Goal: Task Accomplishment & Management: Complete application form

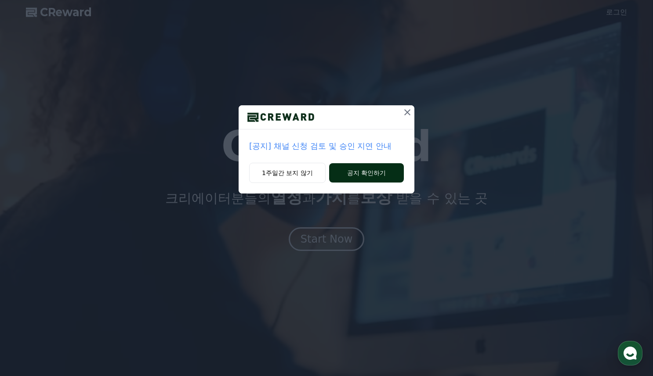
click at [358, 182] on button "공지 확인하기" at bounding box center [366, 172] width 75 height 19
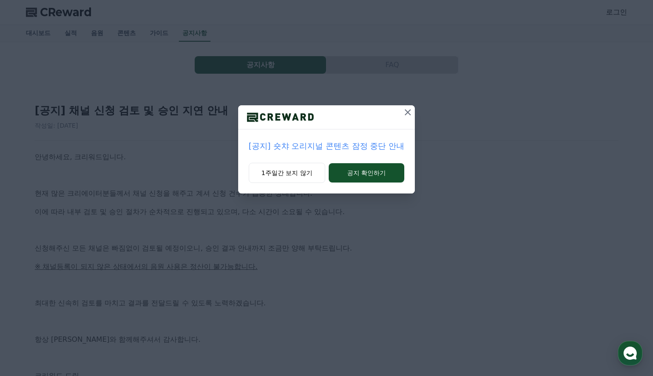
click at [411, 112] on icon at bounding box center [407, 112] width 11 height 11
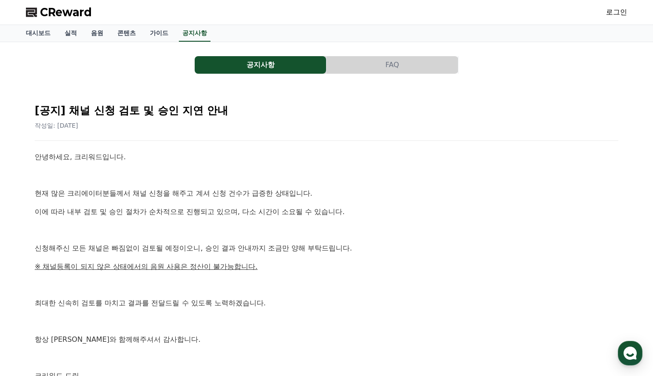
click at [432, 178] on p at bounding box center [326, 175] width 583 height 11
click at [35, 36] on link "대시보드" at bounding box center [38, 33] width 39 height 17
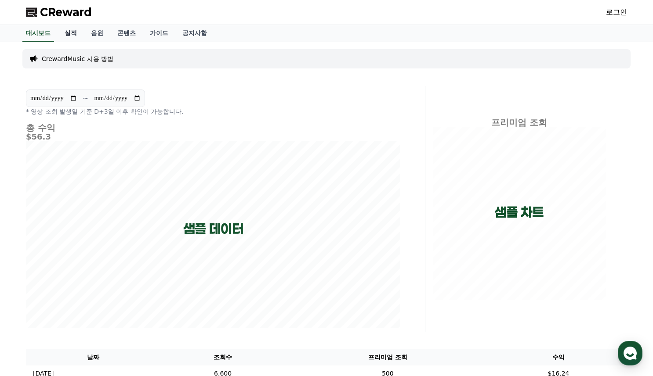
click at [77, 34] on link "실적" at bounding box center [71, 33] width 26 height 17
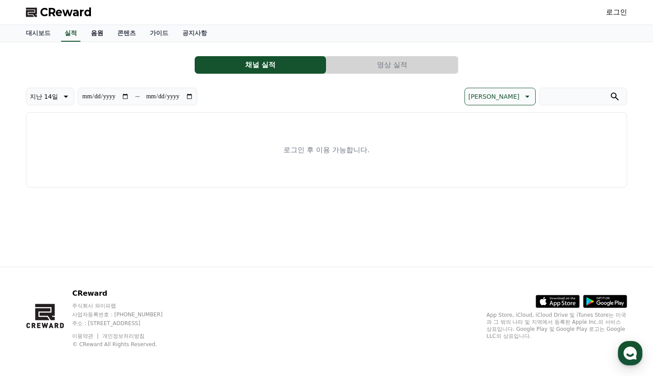
click at [95, 35] on link "음원" at bounding box center [97, 33] width 26 height 17
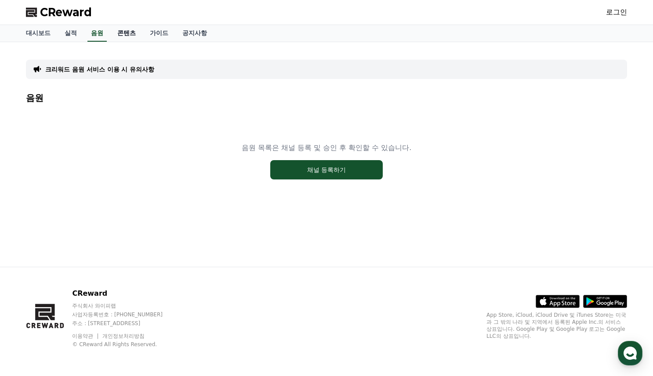
click at [132, 39] on link "콘텐츠" at bounding box center [126, 33] width 33 height 17
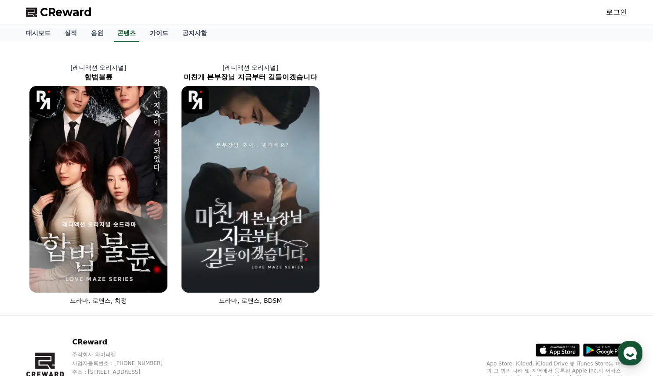
click at [158, 35] on link "가이드" at bounding box center [159, 33] width 33 height 17
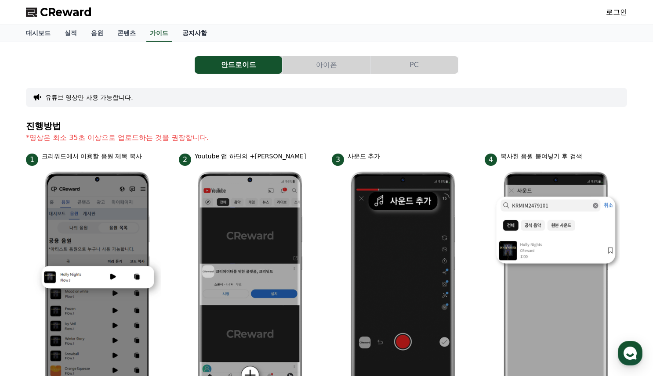
click at [193, 37] on link "공지사항" at bounding box center [194, 33] width 39 height 17
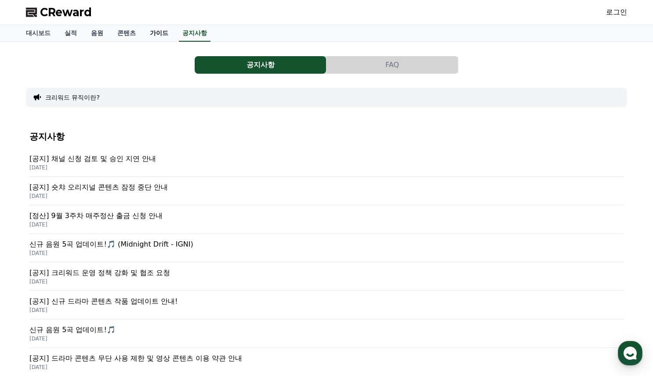
click at [157, 36] on link "가이드" at bounding box center [159, 33] width 33 height 17
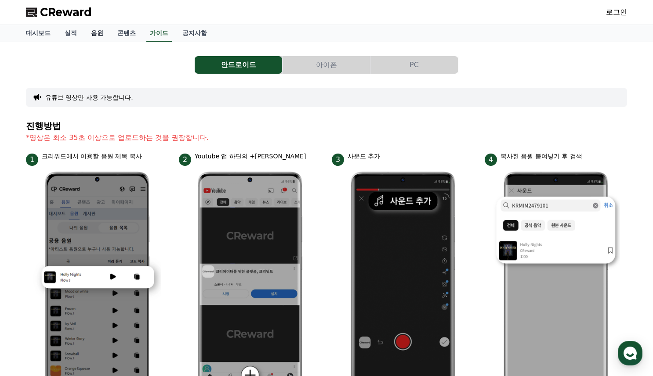
click at [103, 37] on link "음원" at bounding box center [97, 33] width 26 height 17
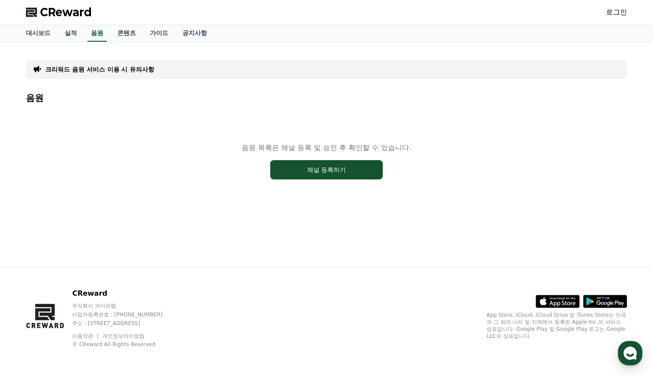
click at [619, 11] on link "로그인" at bounding box center [616, 12] width 21 height 11
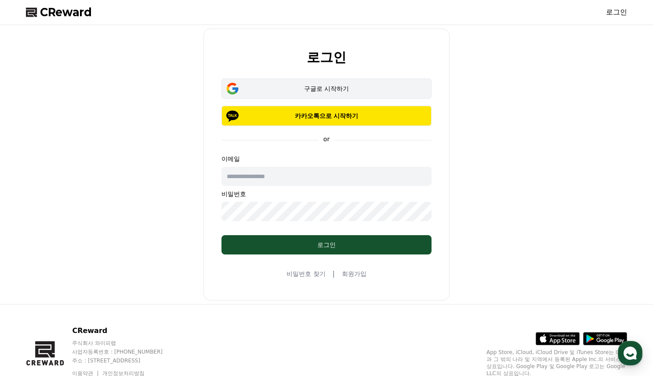
click at [359, 87] on div "구글로 시작하기" at bounding box center [326, 88] width 184 height 9
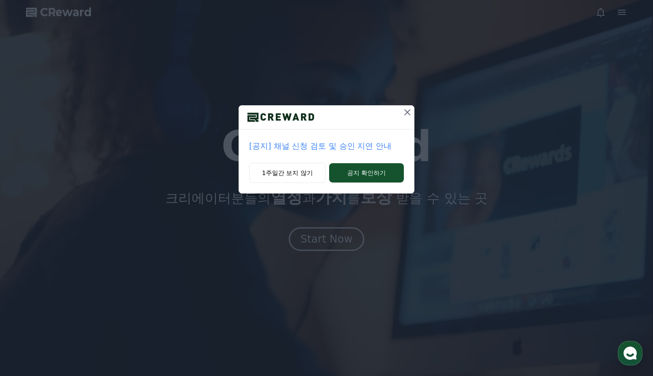
click at [404, 111] on icon at bounding box center [407, 112] width 11 height 11
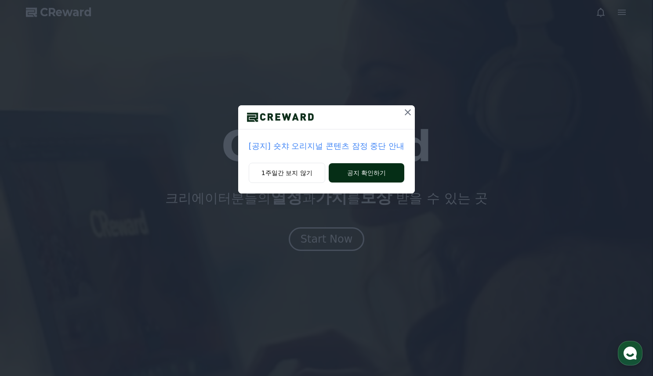
click at [344, 176] on button "공지 확인하기" at bounding box center [367, 172] width 76 height 19
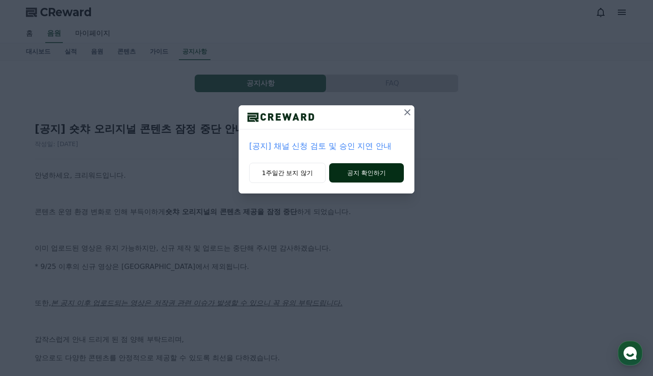
click at [347, 180] on button "공지 확인하기" at bounding box center [366, 172] width 75 height 19
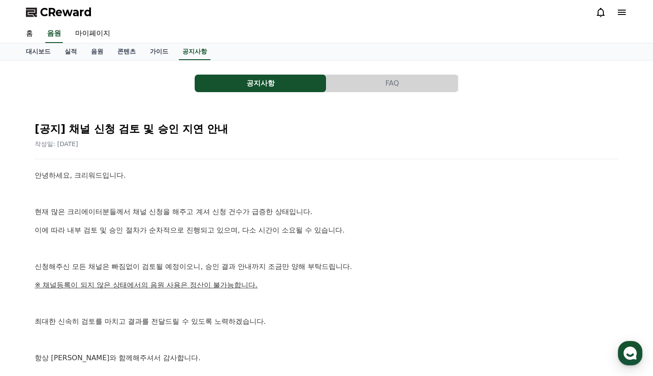
click at [250, 91] on button "공지사항" at bounding box center [260, 84] width 131 height 18
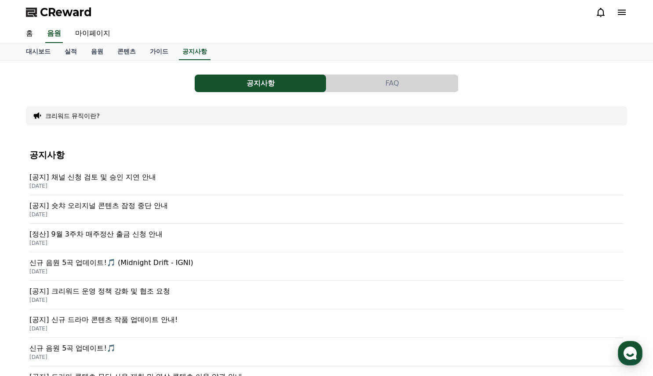
click at [151, 206] on p "[공지] 숏챠 오리지널 콘텐츠 잠정 중단 안내" at bounding box center [326, 206] width 594 height 11
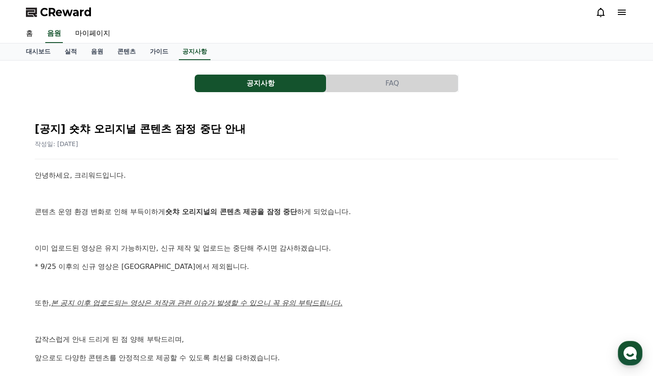
click at [367, 219] on div "안녕하세요, 크리워드입니다. 콘텐츠 운영 환경 변화로 인해 부득이하게 숏챠 오리지널의 콘텐츠 제공을 잠정 중단 하게 되었습니다. 이미 업로드된…" at bounding box center [326, 294] width 583 height 249
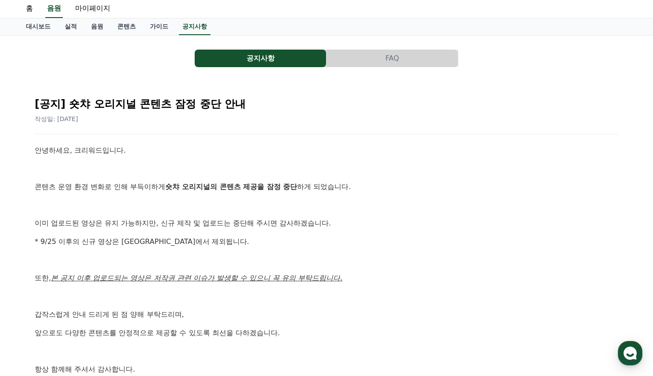
scroll to position [18, 0]
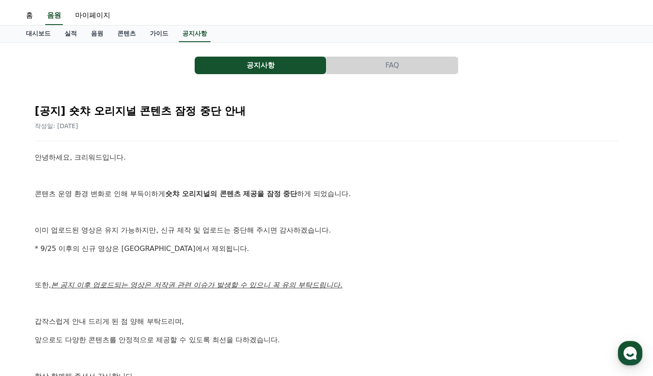
click at [164, 44] on div "공지사항 FAQ [공지] 숏챠 오리지널 콘텐츠 잠정 중단 안내 작성일: 2025-09-25 안녕하세요, 크리워드입니다. 콘텐츠 운영 환경 변화…" at bounding box center [326, 243] width 615 height 400
click at [162, 34] on link "가이드" at bounding box center [159, 33] width 33 height 17
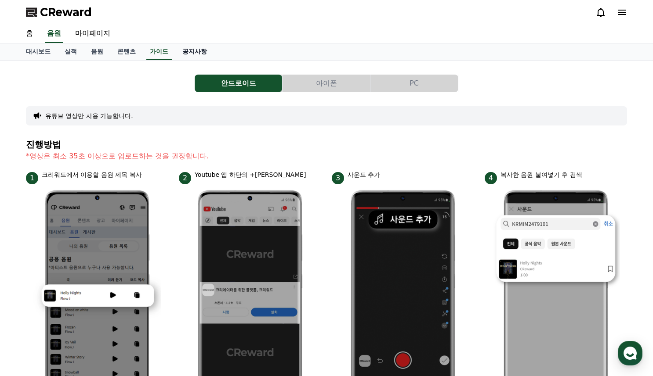
click at [200, 48] on link "공지사항" at bounding box center [194, 51] width 39 height 17
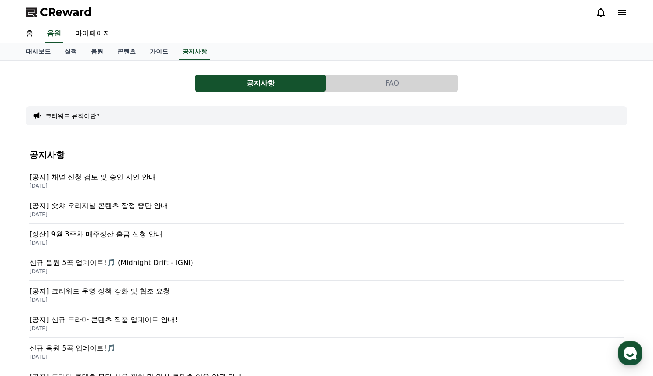
click at [620, 12] on icon at bounding box center [622, 12] width 8 height 5
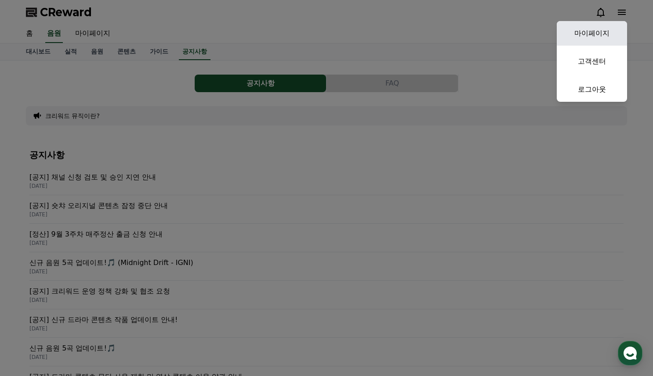
click at [588, 31] on link "마이페이지" at bounding box center [592, 33] width 70 height 25
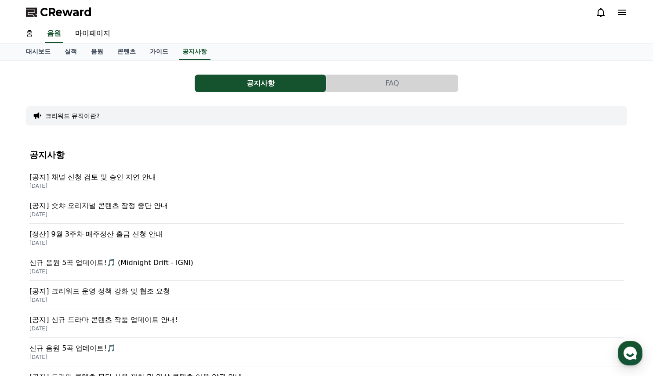
select select "**********"
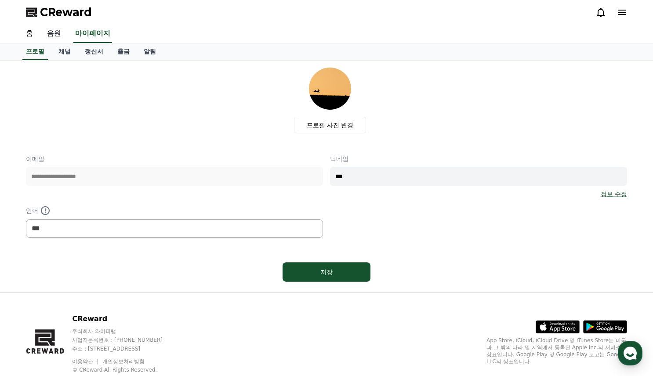
click at [62, 32] on link "음원" at bounding box center [54, 34] width 28 height 18
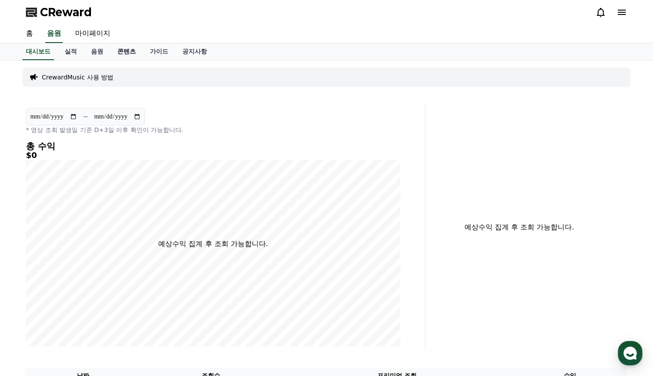
click at [124, 51] on link "콘텐츠" at bounding box center [126, 51] width 33 height 17
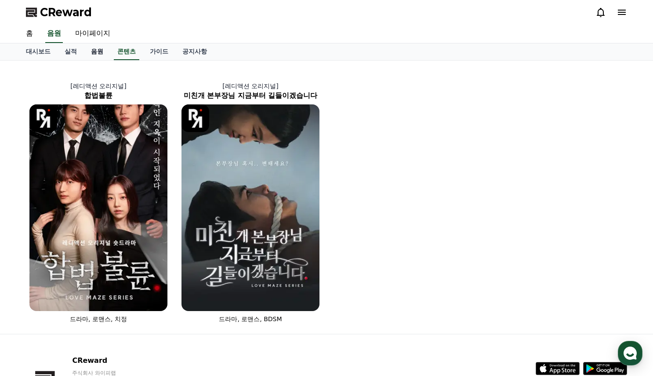
click at [91, 51] on link "음원" at bounding box center [97, 51] width 26 height 17
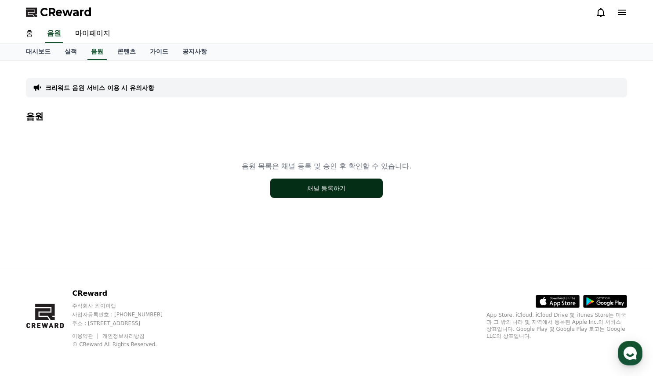
click at [326, 195] on button "채널 등록하기" at bounding box center [326, 188] width 112 height 19
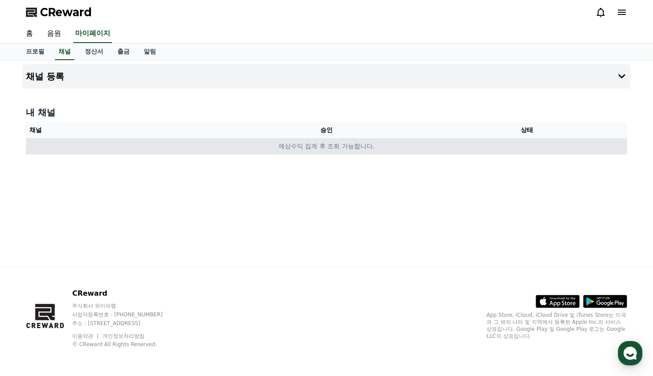
click at [263, 148] on td "예상수익 집계 후 조회 가능합니다." at bounding box center [326, 146] width 601 height 16
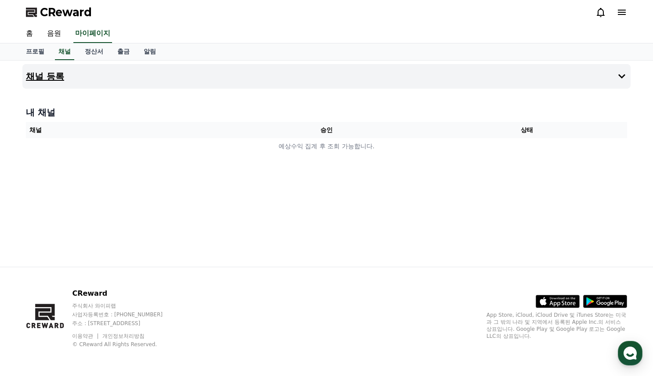
click at [623, 73] on icon at bounding box center [621, 76] width 11 height 11
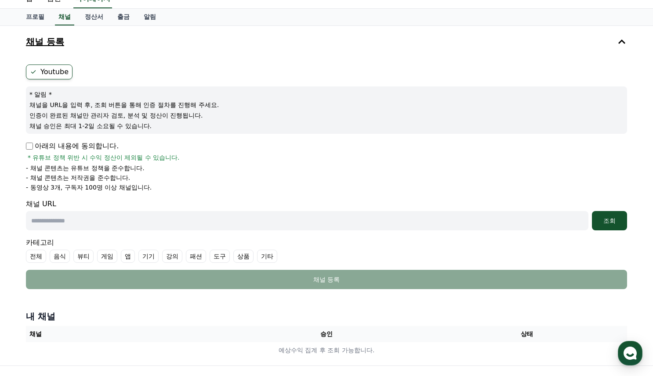
scroll to position [44, 0]
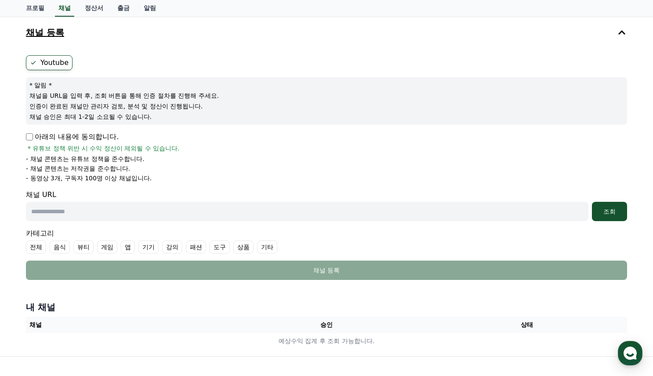
click at [99, 217] on input "text" at bounding box center [307, 211] width 562 height 19
click at [354, 192] on div "채널 URL 조회" at bounding box center [326, 206] width 601 height 32
click at [171, 216] on input "text" at bounding box center [307, 211] width 562 height 19
paste input "**********"
type input "**********"
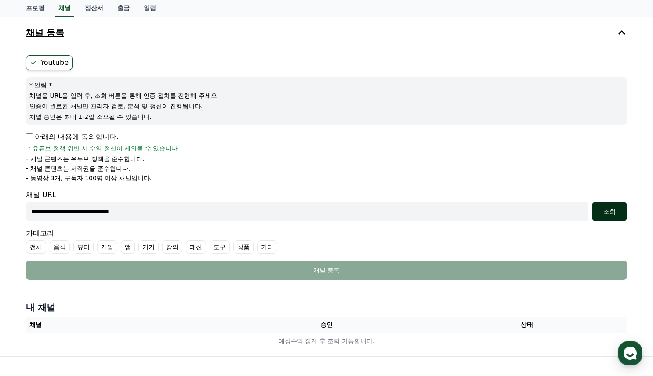
click at [608, 210] on div "조회" at bounding box center [609, 211] width 28 height 9
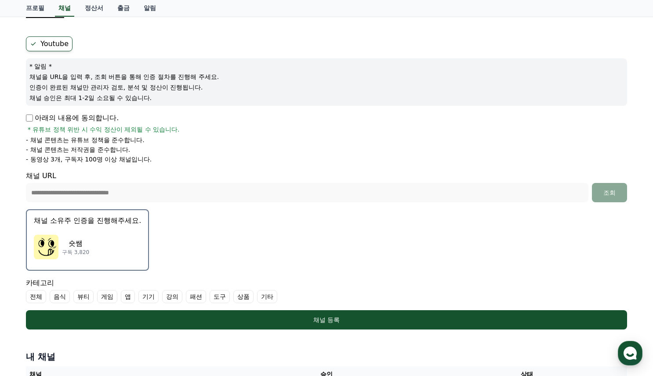
scroll to position [132, 0]
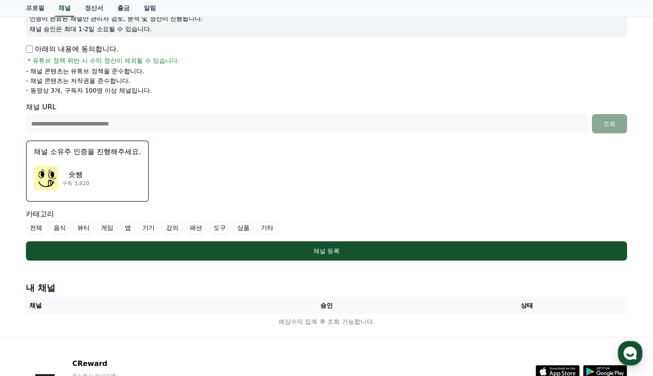
click at [125, 162] on div "숏쌤 구독 3,820" at bounding box center [87, 178] width 107 height 35
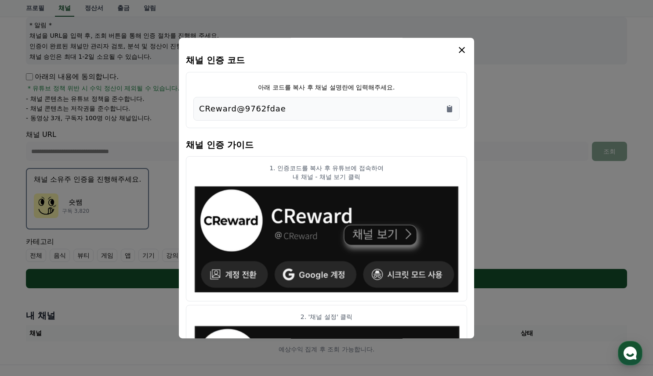
scroll to position [70, 0]
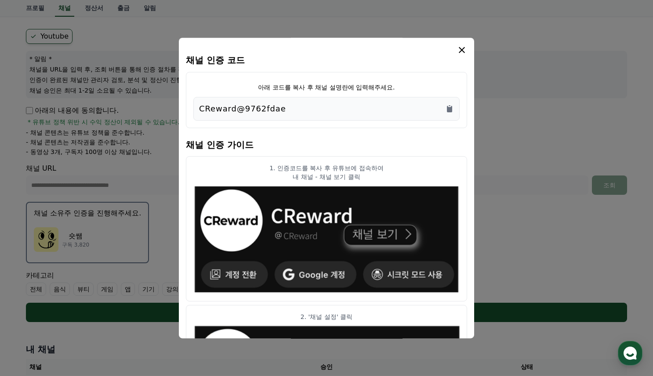
click at [393, 110] on div "CReward@9762fdae" at bounding box center [326, 109] width 255 height 12
click at [438, 108] on div "CReward@9762fdae" at bounding box center [326, 109] width 255 height 12
click at [449, 109] on icon "Copy to clipboard" at bounding box center [449, 109] width 5 height 7
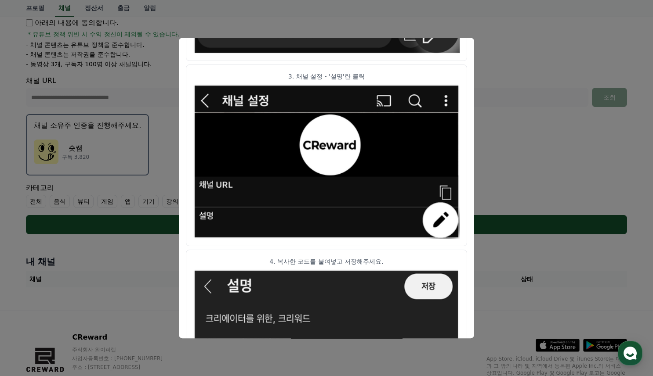
scroll to position [369, 0]
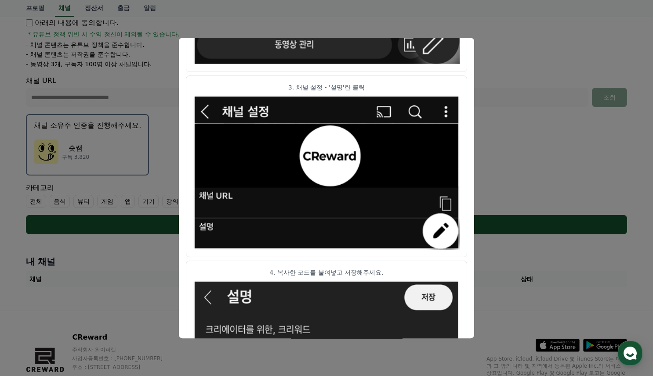
click at [340, 204] on img "modal" at bounding box center [326, 172] width 266 height 155
click at [369, 276] on p "4. 복사한 코드를 붙여넣고 저장해주세요." at bounding box center [326, 272] width 266 height 9
click at [499, 111] on button "close modal" at bounding box center [326, 188] width 653 height 376
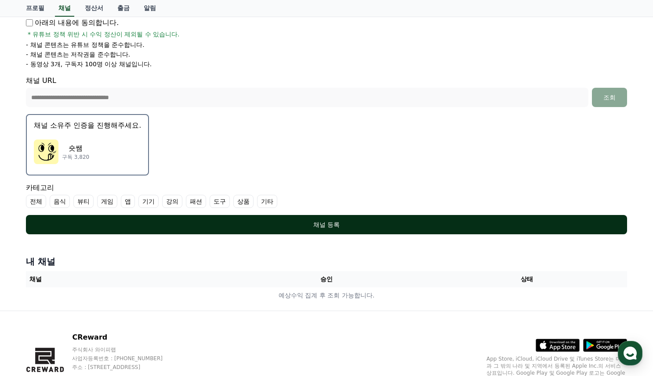
click at [416, 221] on div "채널 등록" at bounding box center [326, 225] width 566 height 9
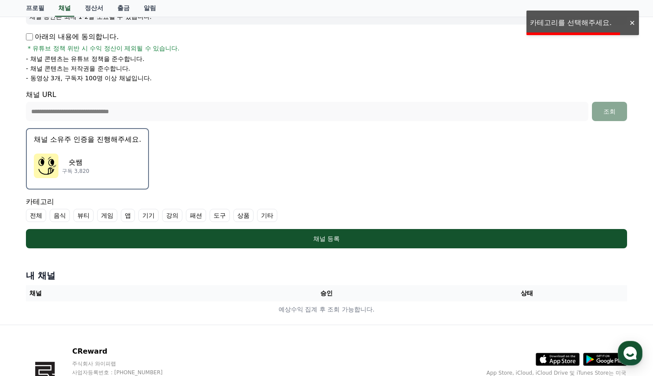
scroll to position [114, 0]
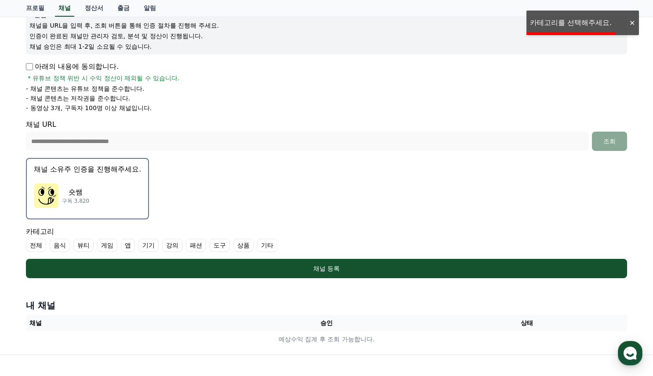
click at [391, 183] on form "**********" at bounding box center [326, 131] width 601 height 293
click at [138, 199] on div "숏쌤 구독 3,820" at bounding box center [87, 195] width 107 height 35
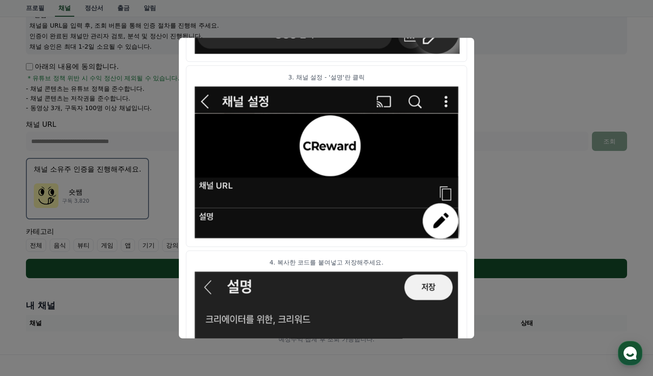
scroll to position [457, 0]
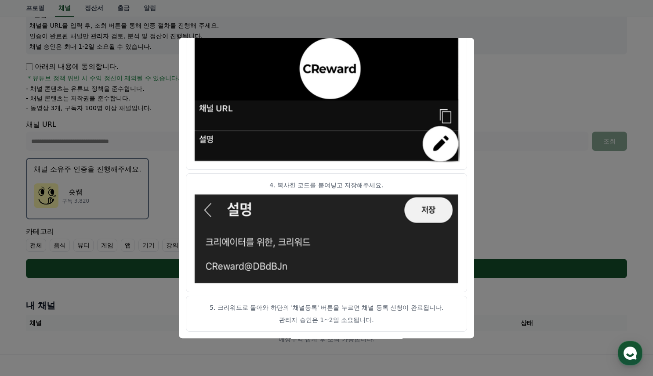
click at [504, 200] on button "close modal" at bounding box center [326, 188] width 653 height 376
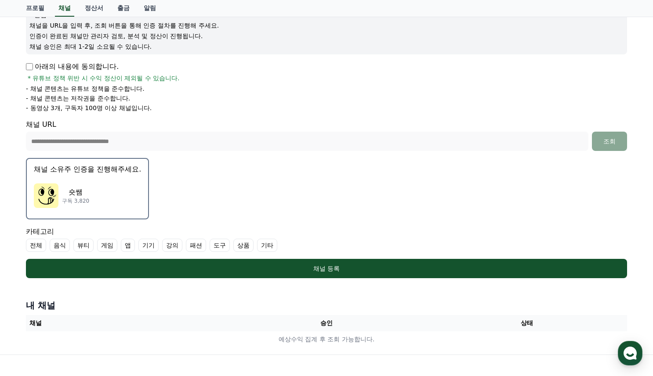
click at [269, 248] on label "기타" at bounding box center [267, 245] width 20 height 13
click at [105, 247] on label "게임" at bounding box center [107, 245] width 20 height 13
click at [119, 244] on label "게임" at bounding box center [112, 245] width 31 height 13
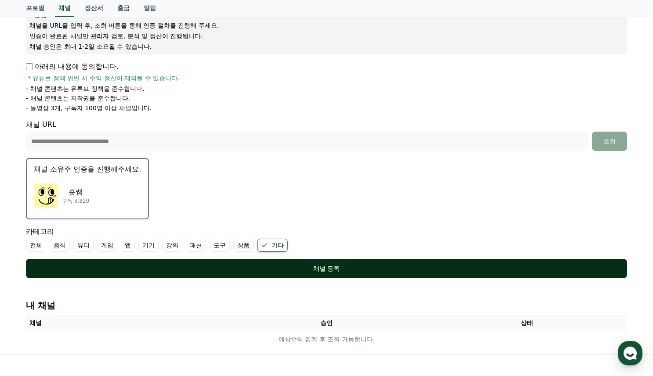
click at [348, 260] on button "채널 등록" at bounding box center [326, 268] width 601 height 19
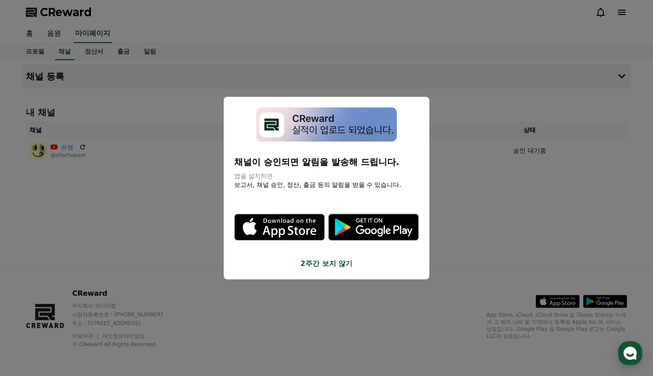
click at [314, 261] on button "2주간 보지 않기" at bounding box center [326, 264] width 184 height 11
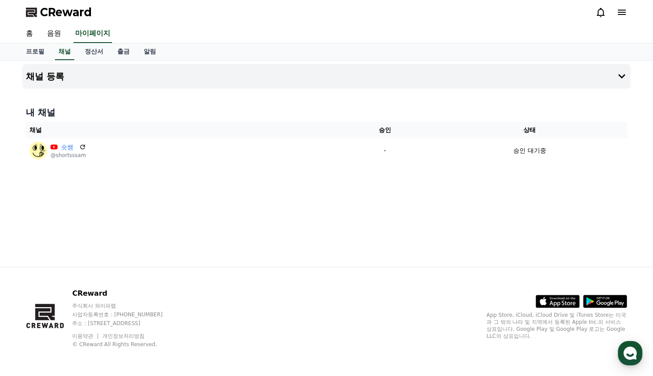
click at [282, 235] on div "채널 등록 내 채널 채널 승인 상태 숏쌤 @shortsssam - 승인 대기중" at bounding box center [326, 164] width 615 height 206
click at [203, 217] on div "채널 등록 내 채널 채널 승인 상태 숏쌤 @shortsssam - 승인 대기중" at bounding box center [326, 164] width 615 height 206
click at [34, 55] on link "프로필" at bounding box center [35, 51] width 33 height 17
select select "**********"
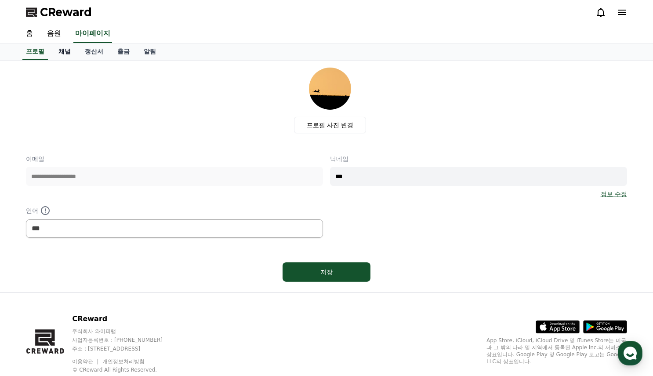
click at [65, 52] on link "채널" at bounding box center [64, 51] width 26 height 17
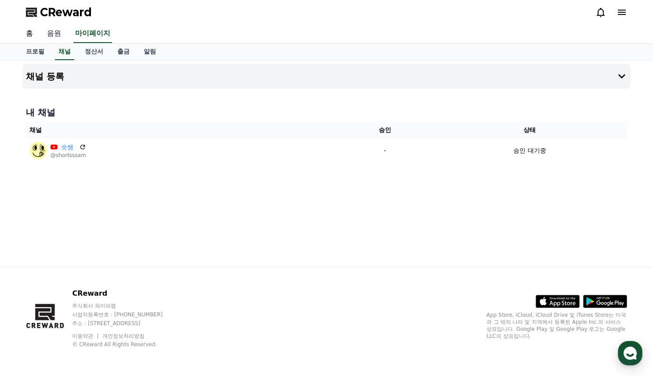
click at [53, 38] on link "음원" at bounding box center [54, 34] width 28 height 18
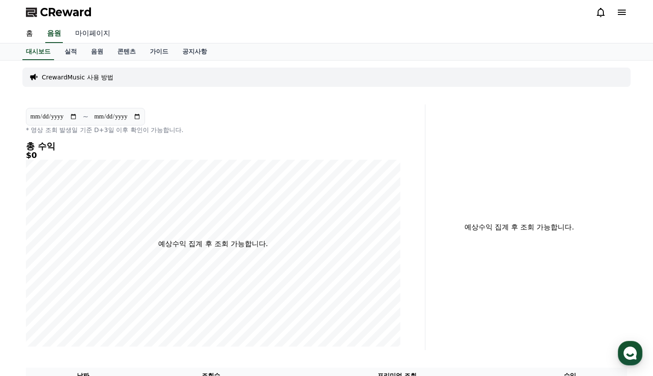
click at [86, 34] on link "마이페이지" at bounding box center [92, 34] width 49 height 18
select select "**********"
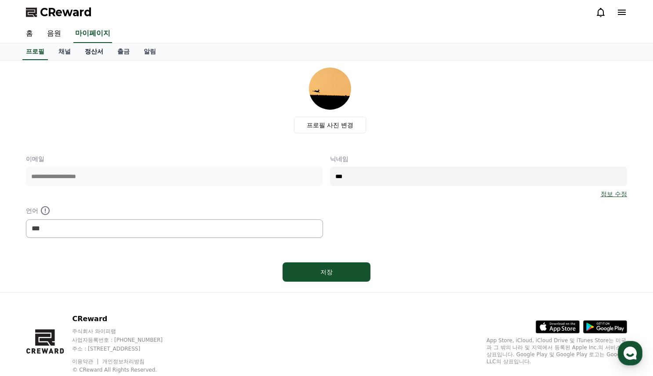
click at [97, 54] on link "정산서" at bounding box center [94, 51] width 33 height 17
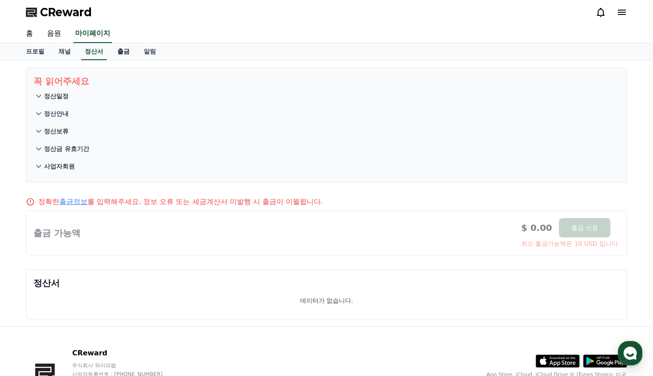
click at [124, 55] on link "출금" at bounding box center [123, 51] width 26 height 17
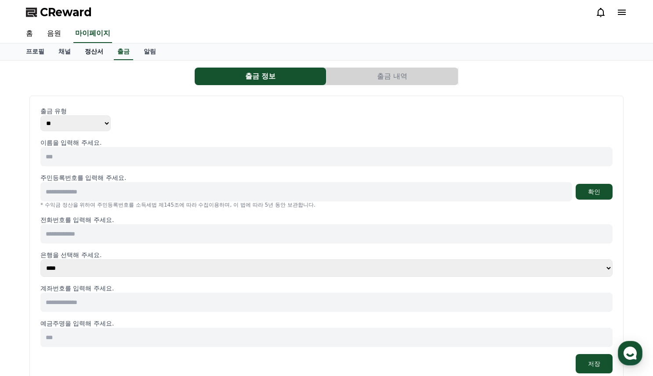
click at [101, 53] on link "정산서" at bounding box center [94, 51] width 33 height 17
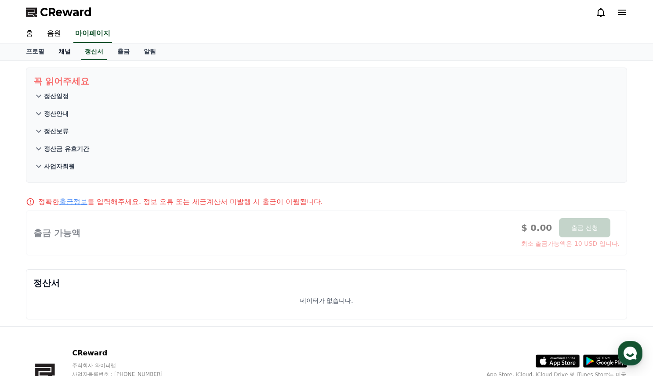
click at [61, 51] on link "채널" at bounding box center [64, 51] width 26 height 17
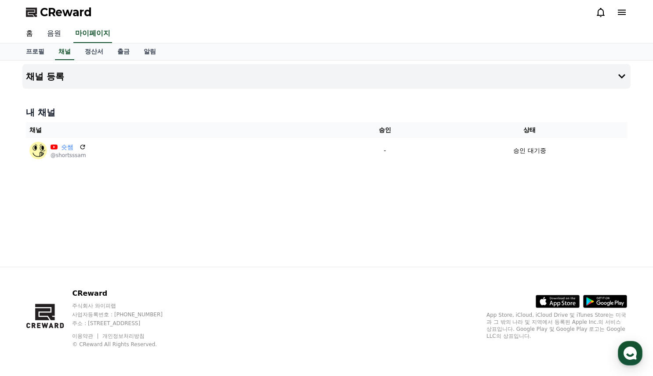
click at [61, 36] on link "음원" at bounding box center [54, 34] width 28 height 18
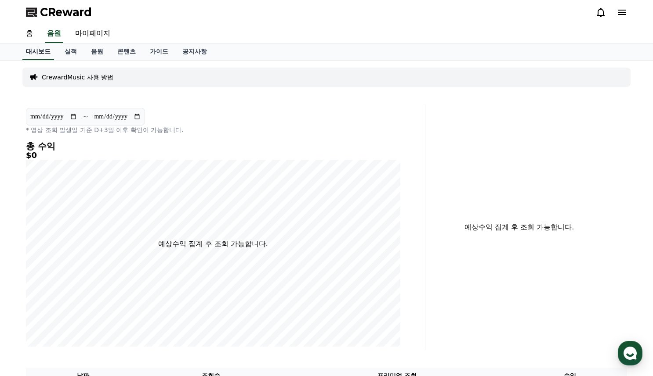
click at [28, 34] on link "홈" at bounding box center [29, 34] width 21 height 18
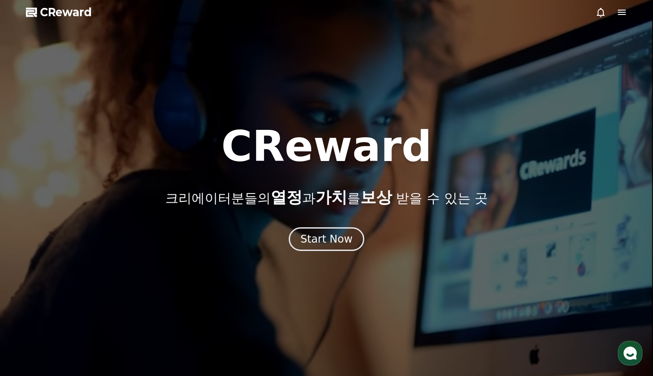
click at [625, 12] on icon at bounding box center [622, 12] width 8 height 5
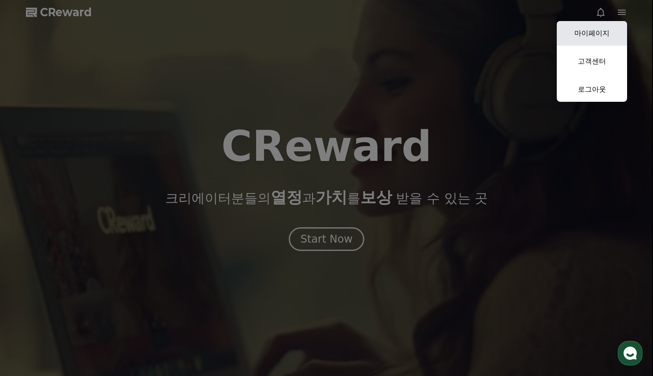
click at [611, 28] on link "마이페이지" at bounding box center [592, 33] width 70 height 25
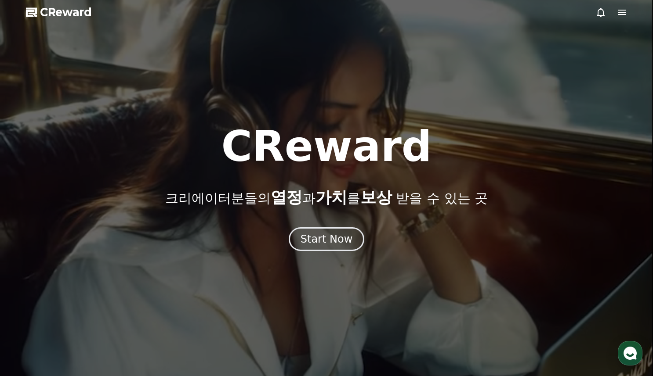
select select "**********"
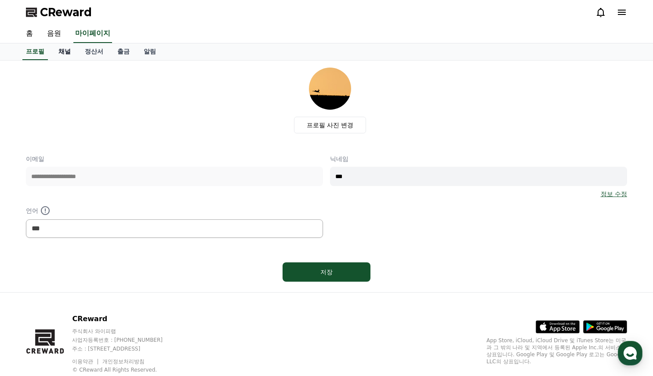
click at [65, 52] on link "채널" at bounding box center [64, 51] width 26 height 17
